Goal: Register for event/course

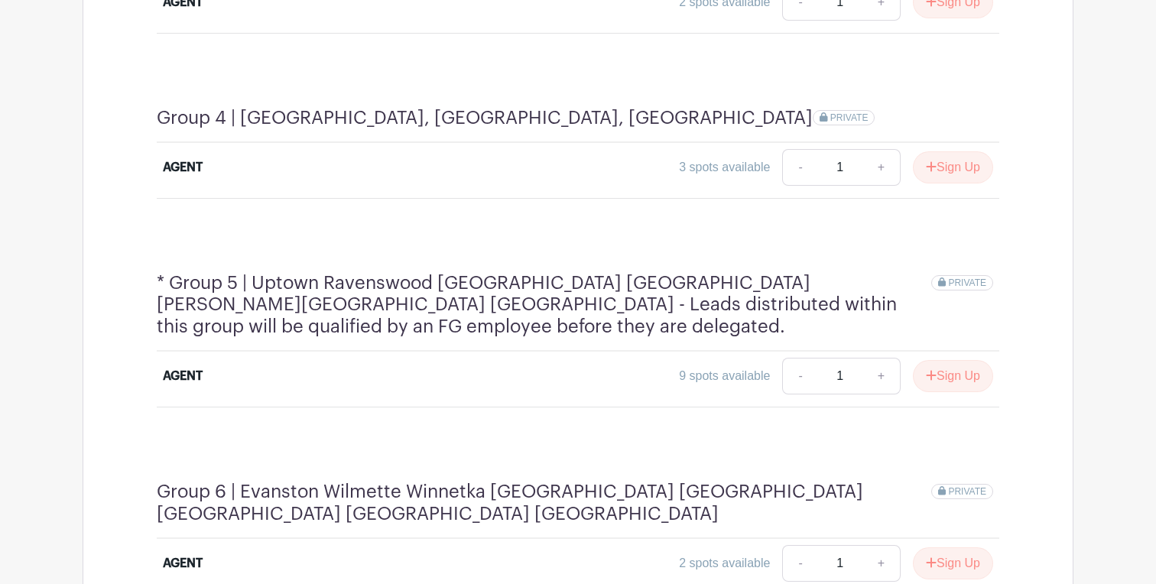
scroll to position [1546, 0]
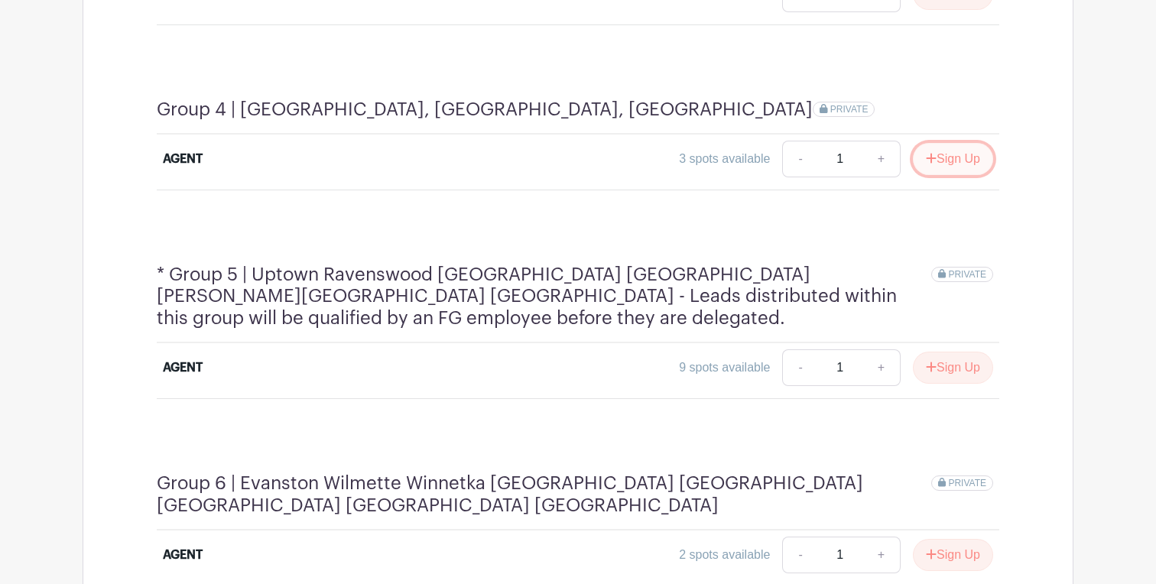
click at [940, 143] on button "Sign Up" at bounding box center [953, 159] width 80 height 32
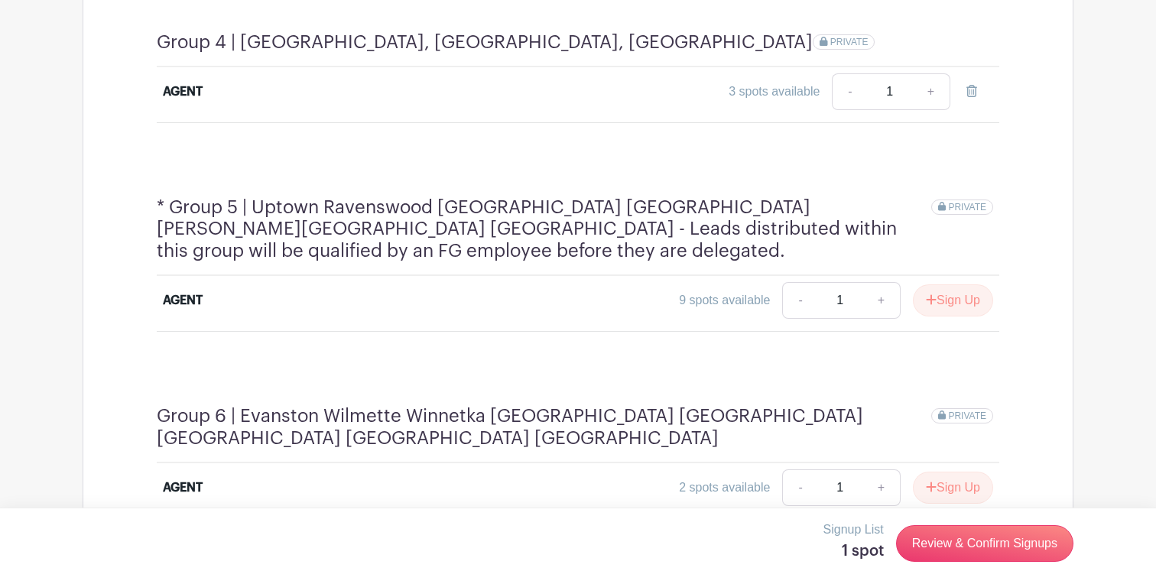
scroll to position [1634, 0]
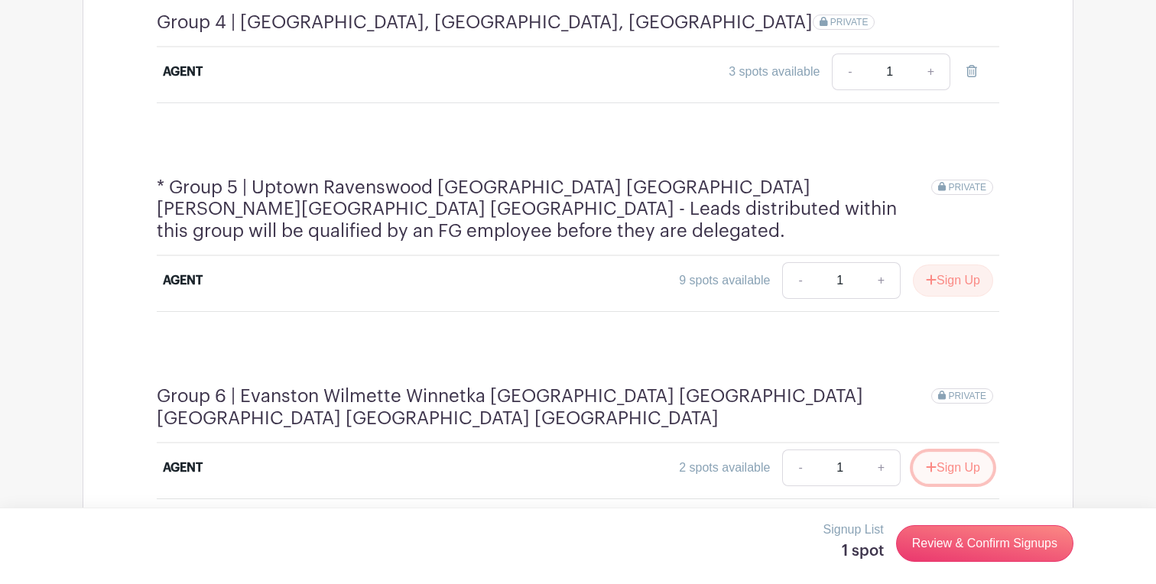
click at [939, 452] on button "Sign Up" at bounding box center [953, 468] width 80 height 32
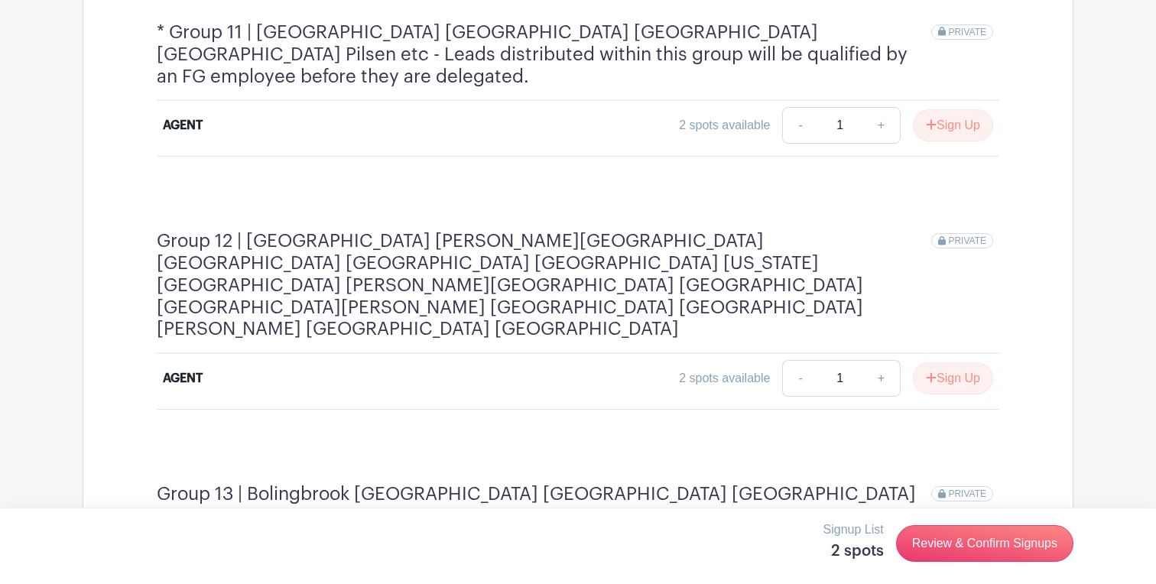
scroll to position [3514, 0]
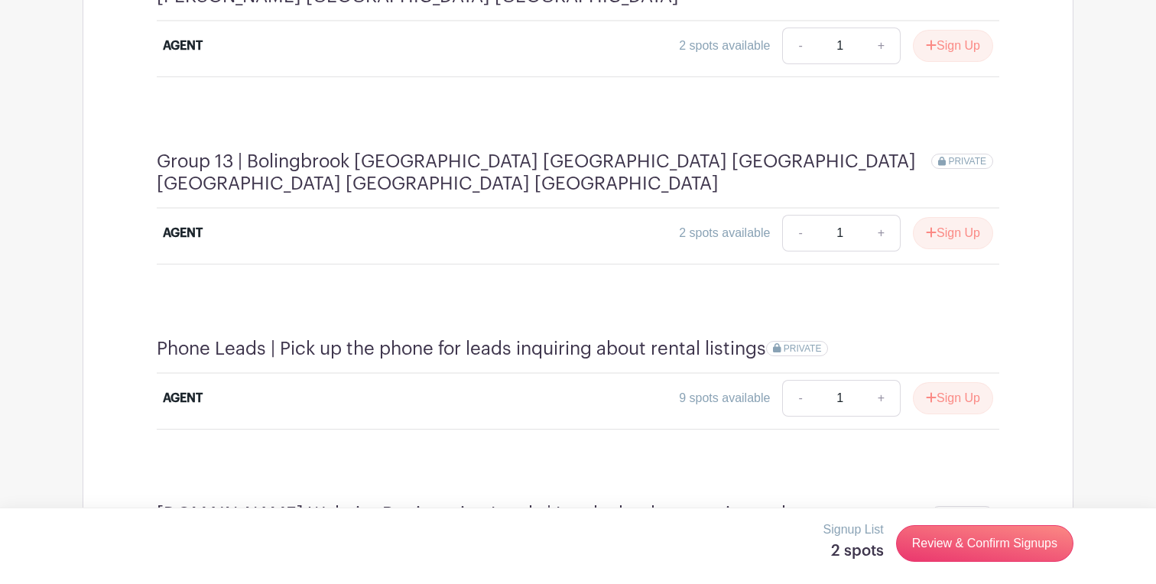
click at [995, 545] on link "Review & Confirm Signups" at bounding box center [984, 543] width 177 height 37
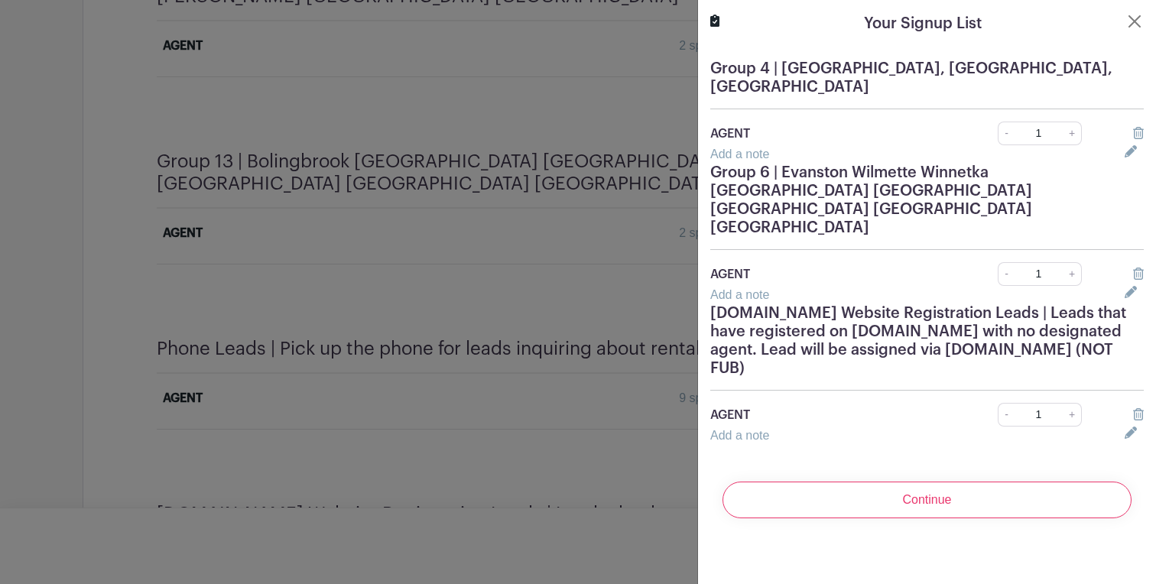
click at [905, 470] on div "Continue" at bounding box center [927, 500] width 434 height 61
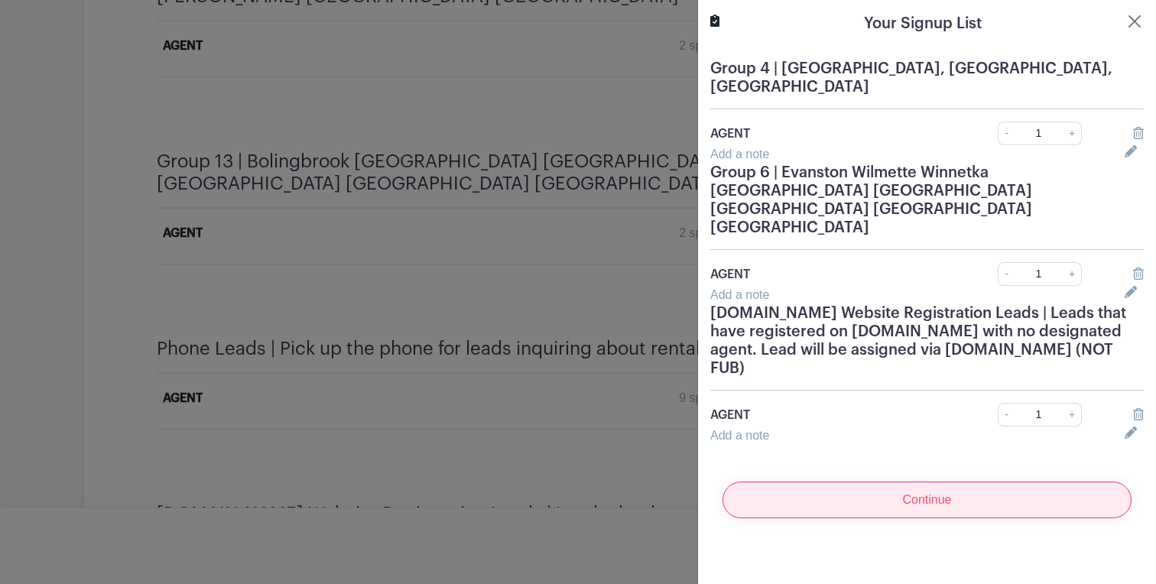
click at [886, 482] on input "Continue" at bounding box center [927, 500] width 409 height 37
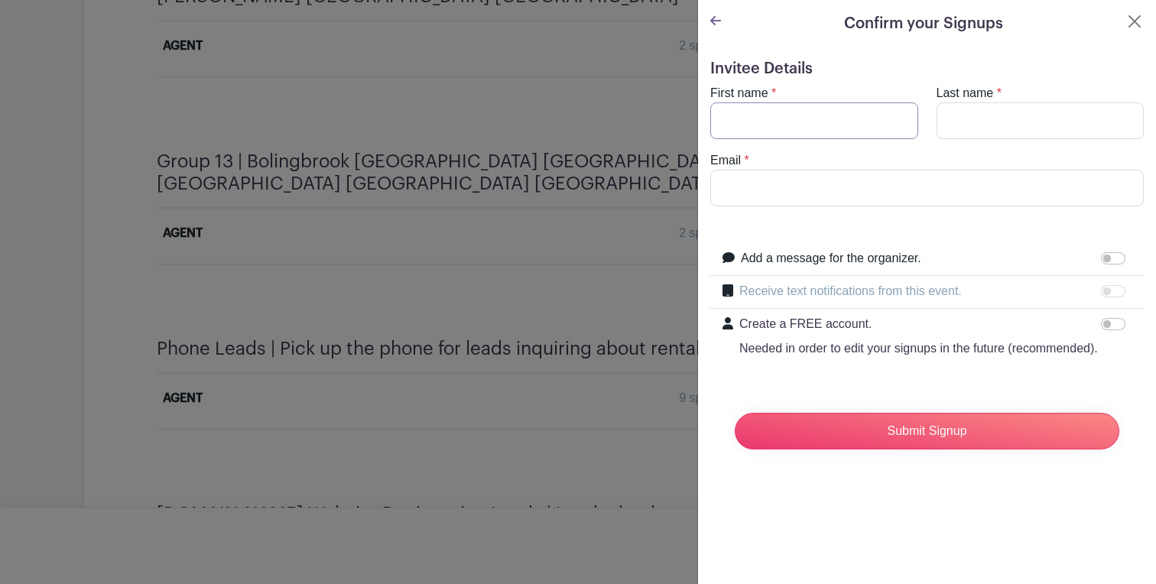
click at [867, 115] on input "First name" at bounding box center [814, 120] width 208 height 37
click at [860, 145] on turbo-frame "First name * Last name * Email *" at bounding box center [927, 145] width 434 height 122
click at [860, 138] on input "First name" at bounding box center [814, 120] width 208 height 37
type input "Uran"
type input "Kabashi"
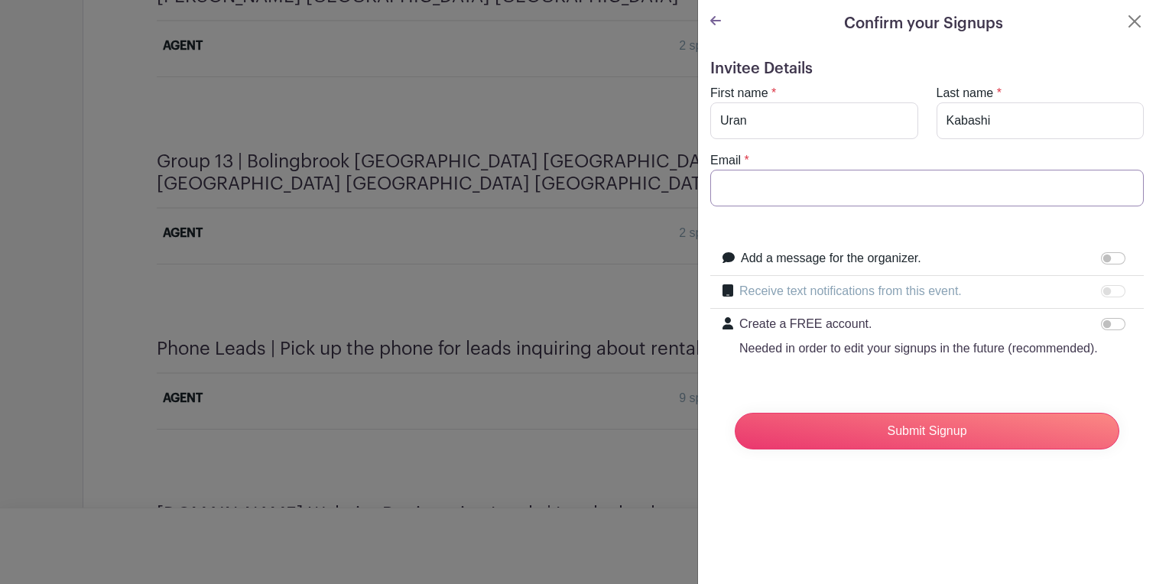
click at [847, 183] on input "Email" at bounding box center [927, 188] width 434 height 37
type input "[EMAIL_ADDRESS][DOMAIN_NAME]"
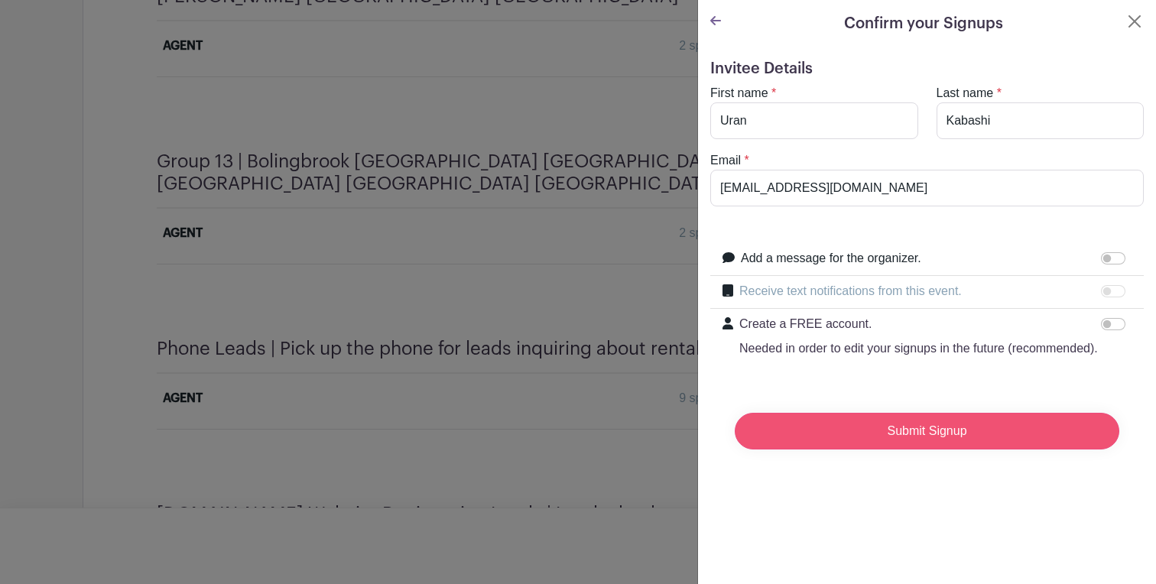
click at [857, 439] on input "Submit Signup" at bounding box center [927, 431] width 385 height 37
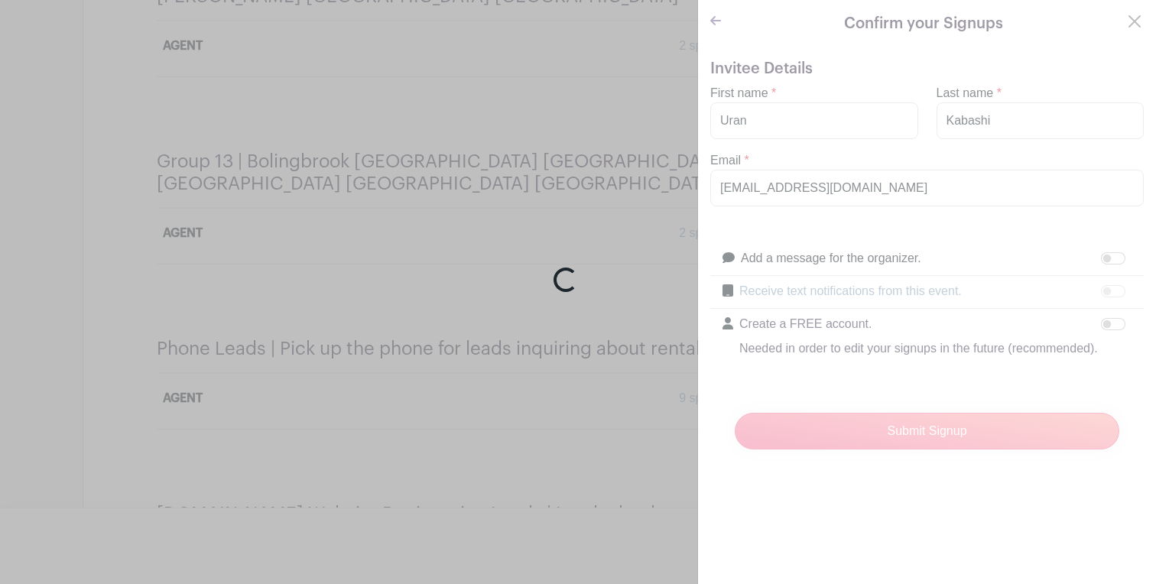
scroll to position [3574, 0]
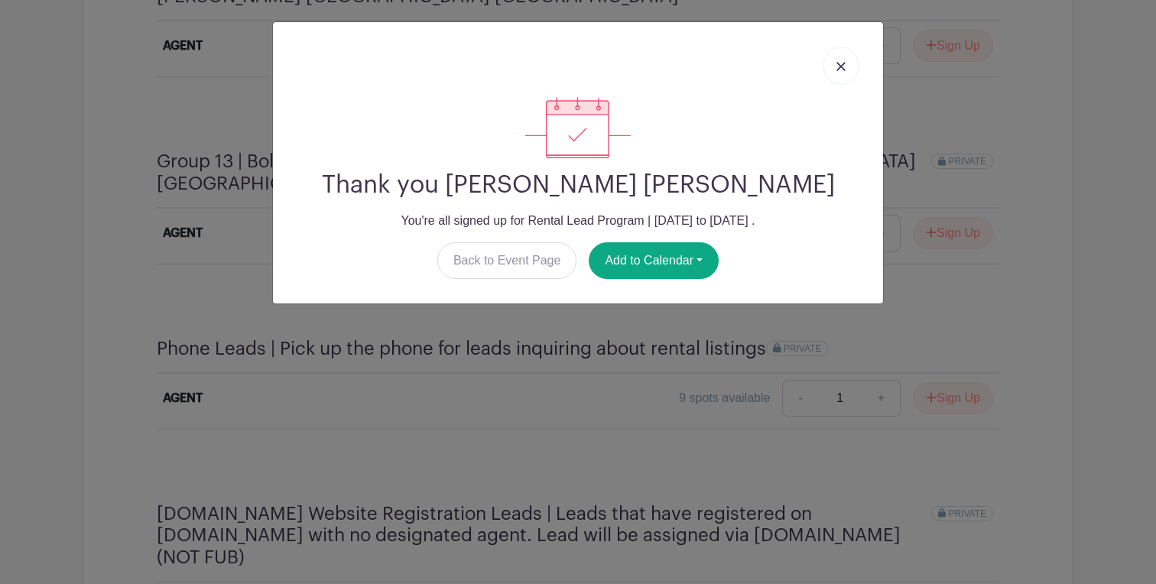
click at [850, 55] on link at bounding box center [841, 66] width 35 height 38
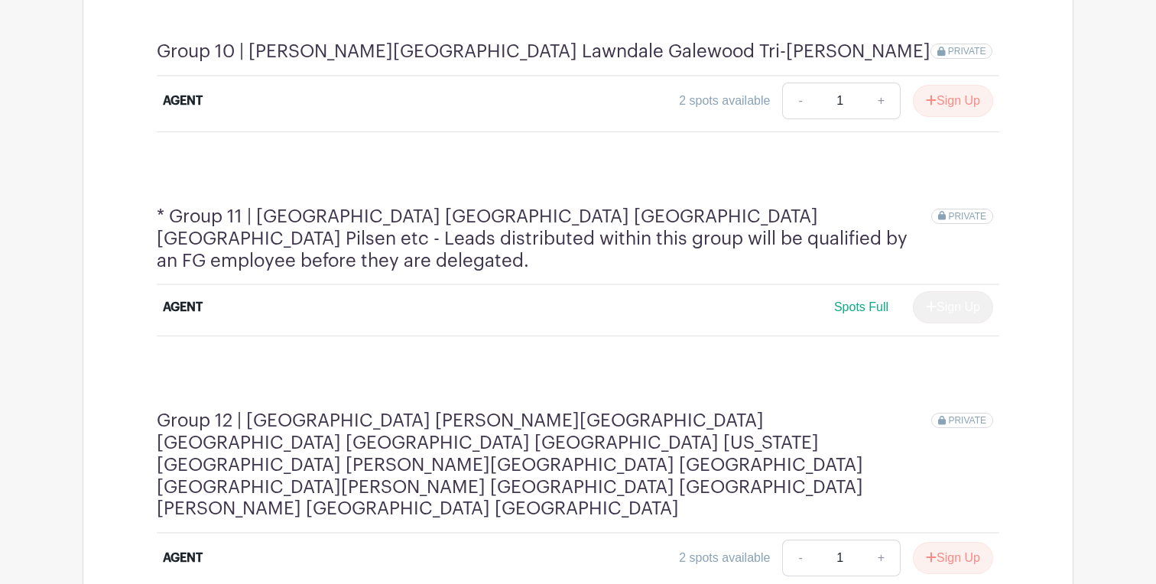
scroll to position [2997, 0]
